Goal: Navigation & Orientation: Find specific page/section

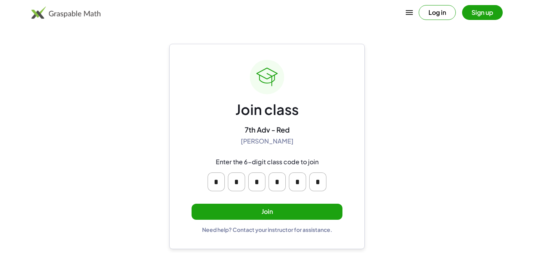
click at [262, 206] on button "Join" at bounding box center [267, 212] width 151 height 16
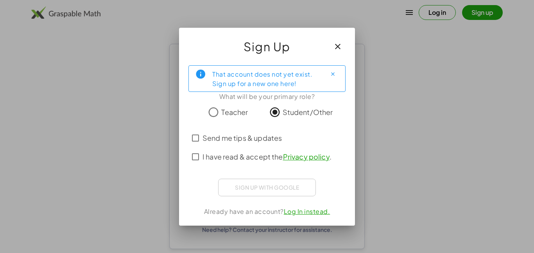
click at [270, 138] on span "Send me tips & updates" at bounding box center [242, 138] width 79 height 11
click at [260, 138] on span "Send me tips & updates" at bounding box center [242, 138] width 79 height 11
click at [220, 156] on span "I have read & accept the Privacy policy ." at bounding box center [267, 156] width 129 height 11
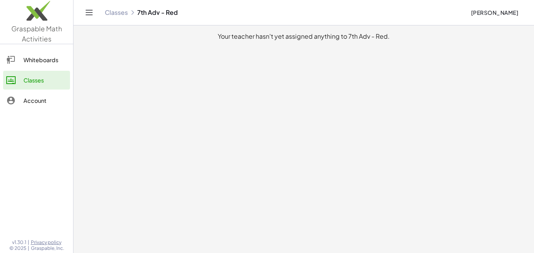
click at [55, 61] on div "Whiteboards" at bounding box center [44, 59] width 43 height 9
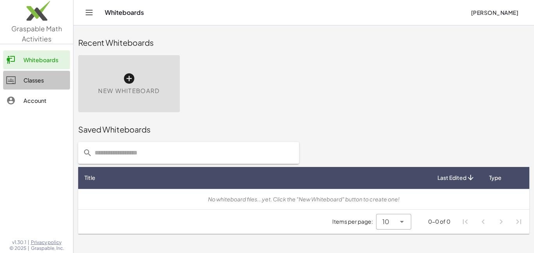
click at [45, 88] on link "Classes" at bounding box center [36, 80] width 67 height 19
